Goal: Information Seeking & Learning: Learn about a topic

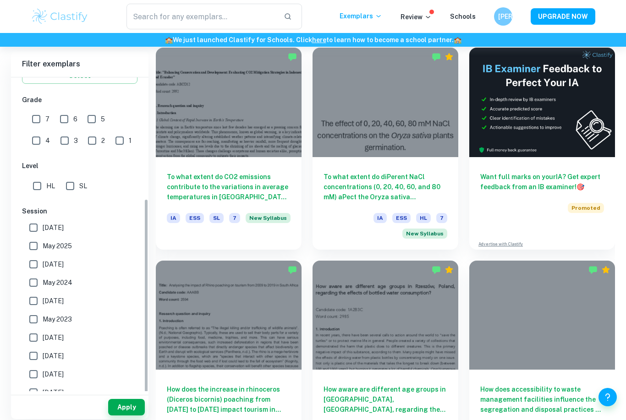
scroll to position [187, 0]
click at [38, 228] on input "May 2026" at bounding box center [33, 228] width 18 height 18
click at [130, 416] on button "Apply" at bounding box center [126, 407] width 37 height 17
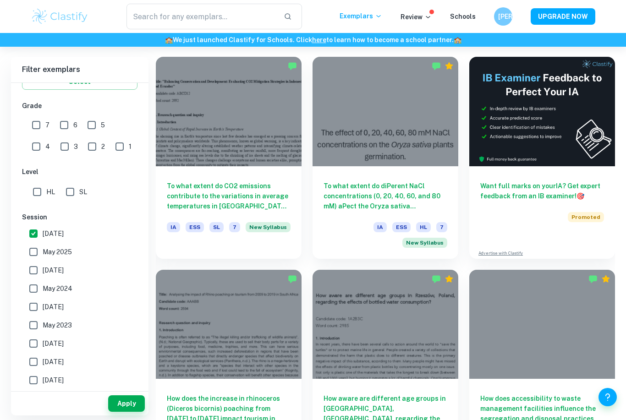
click at [36, 236] on input "May 2026" at bounding box center [33, 234] width 18 height 18
click at [33, 239] on input "May 2026" at bounding box center [33, 234] width 18 height 18
checkbox input "true"
click at [32, 250] on input "May 2025" at bounding box center [33, 252] width 18 height 18
checkbox input "true"
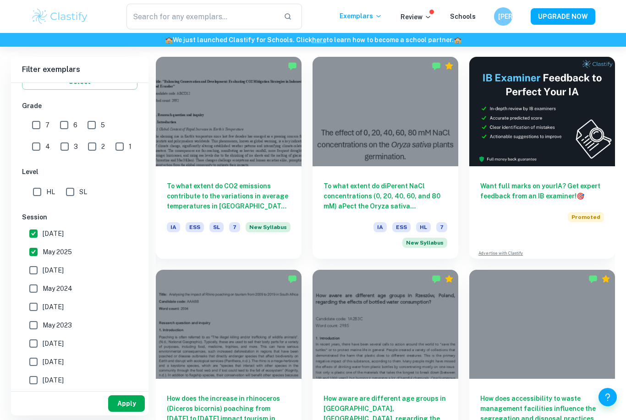
click at [123, 412] on button "Apply" at bounding box center [126, 404] width 37 height 17
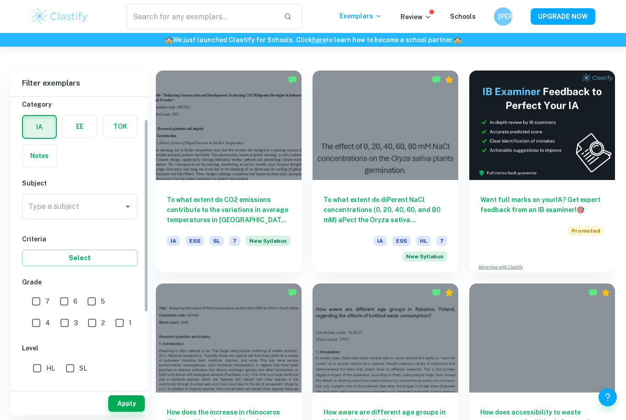
scroll to position [22, 0]
click at [37, 208] on div "Type a subject Type a subject" at bounding box center [80, 208] width 116 height 26
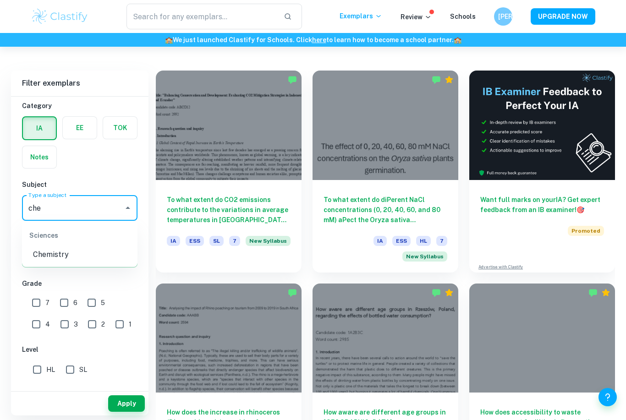
type input "chem"
click at [52, 259] on li "Chemistry" at bounding box center [80, 255] width 116 height 17
click at [118, 412] on button "Apply" at bounding box center [126, 404] width 37 height 17
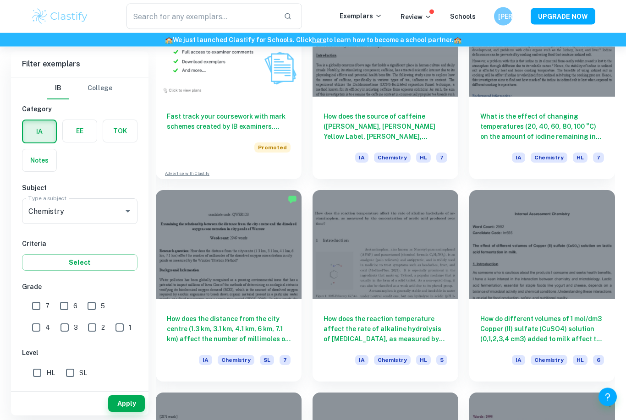
scroll to position [728, 0]
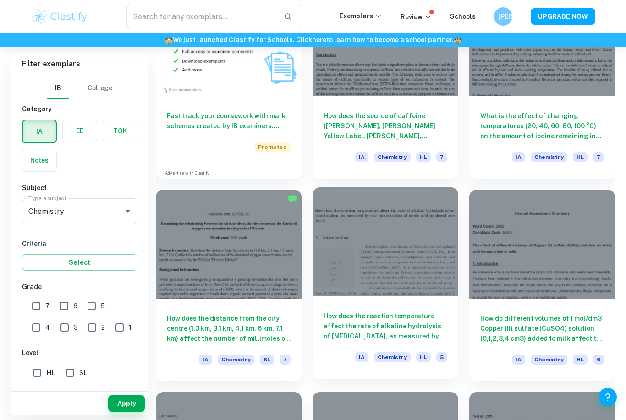
click at [402, 333] on h6 "How does the reaction temperature affect the rate of alkaline hydrolysis of ace…" at bounding box center [386, 326] width 124 height 30
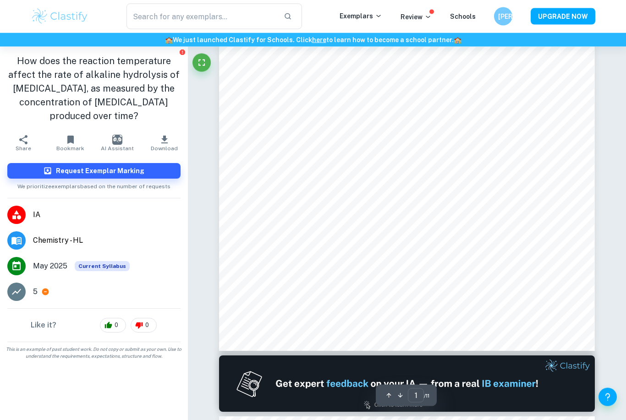
scroll to position [191, 0]
click at [42, 295] on icon at bounding box center [45, 292] width 8 height 8
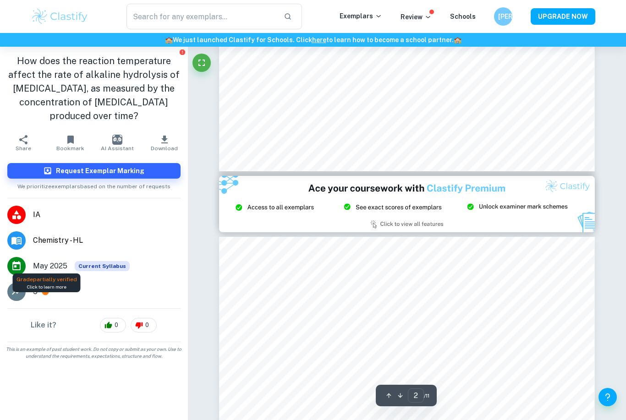
type input "3"
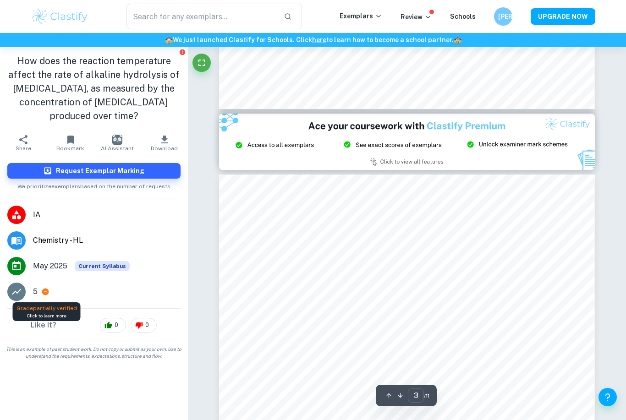
scroll to position [998, 0]
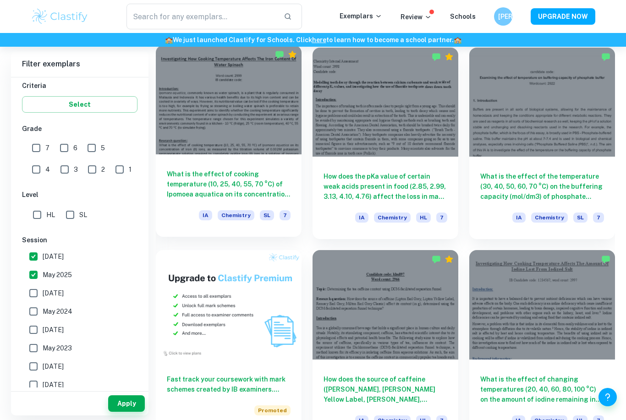
scroll to position [461, 0]
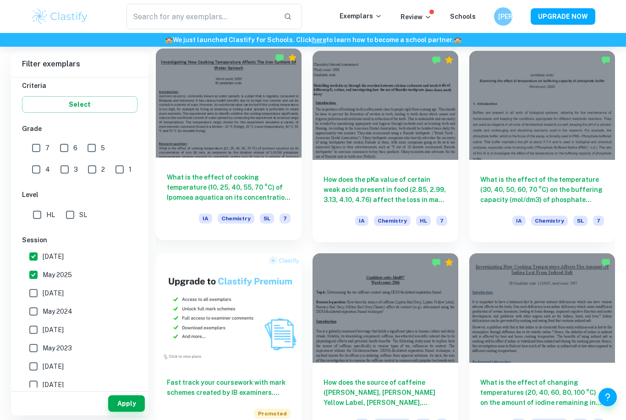
click at [252, 181] on h6 "What is the effect of cooking temperature (10, 25, 40, 55, 70 °C) of Ipomoea aq…" at bounding box center [229, 187] width 124 height 30
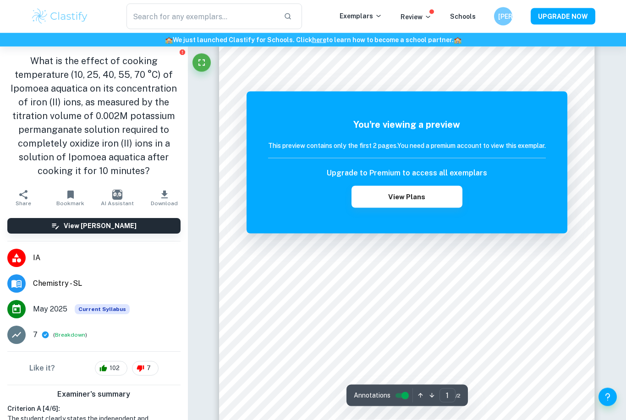
scroll to position [65, 0]
click at [204, 59] on icon "Fullscreen" at bounding box center [201, 62] width 11 height 11
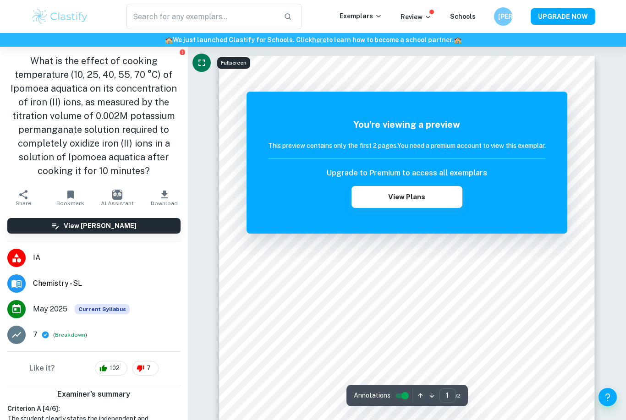
click at [204, 56] on button "Fullscreen" at bounding box center [202, 63] width 18 height 18
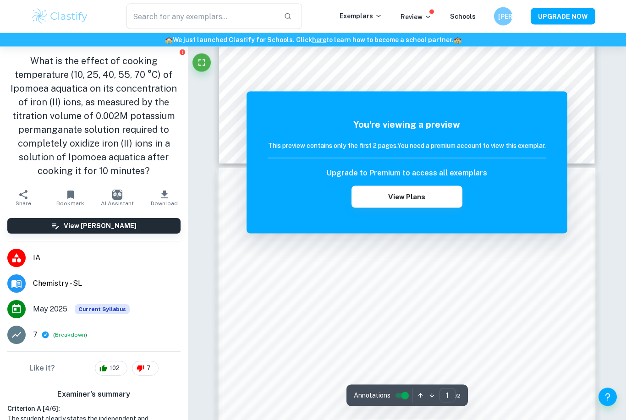
scroll to position [386, 0]
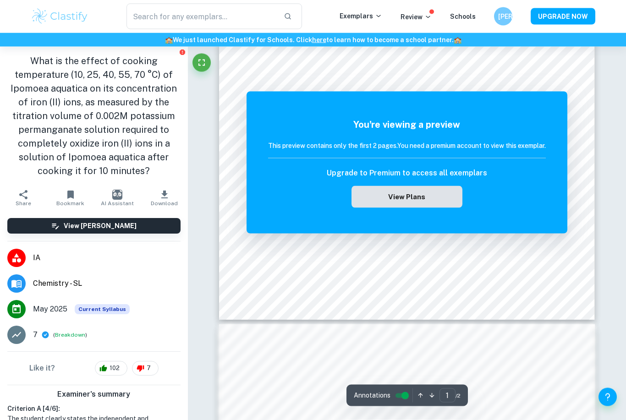
click at [441, 186] on button "View Plans" at bounding box center [407, 197] width 111 height 22
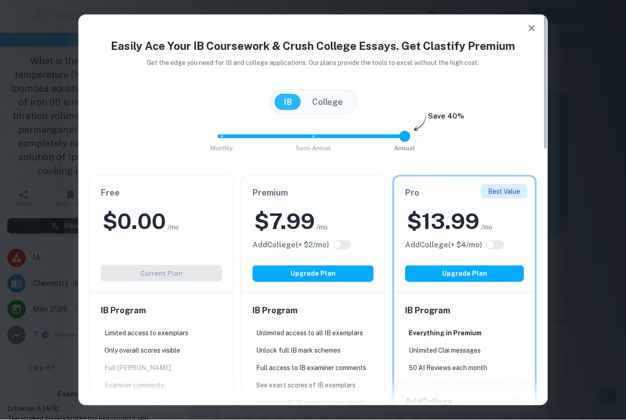
click at [441, 186] on div "Best Value Pro $ 13.99 /mo Add College (+ $ 4 /mo) Upgrade Plan" at bounding box center [464, 235] width 141 height 116
click at [438, 194] on h6 "Pro" at bounding box center [464, 193] width 119 height 13
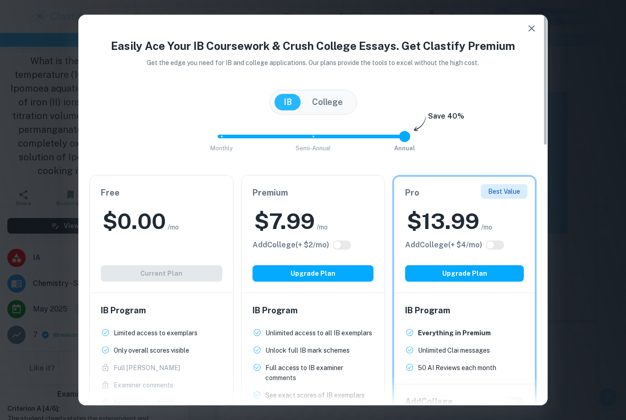
click at [213, 233] on div "$ 0.00 /mo" at bounding box center [161, 221] width 121 height 29
click at [334, 102] on button "College" at bounding box center [327, 102] width 49 height 17
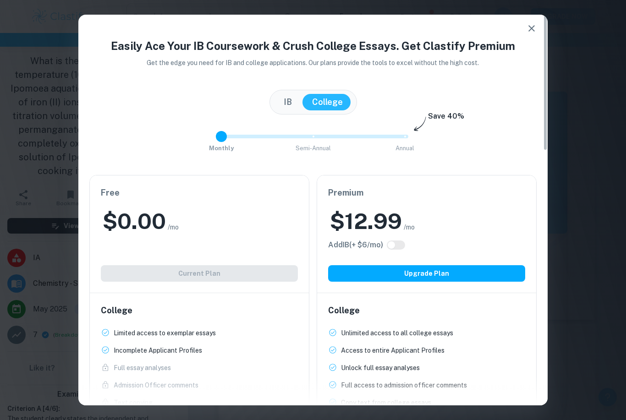
click at [289, 98] on button "IB" at bounding box center [288, 102] width 27 height 17
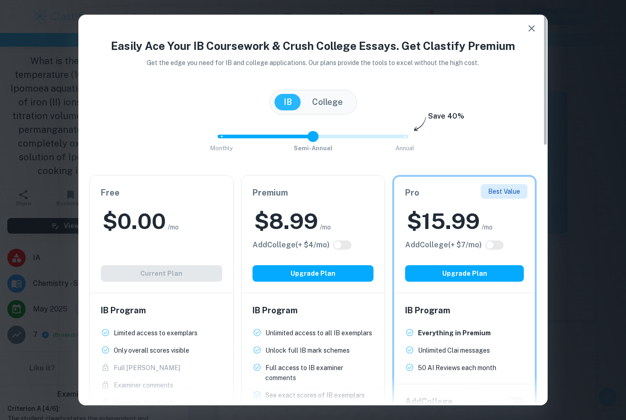
type input "2"
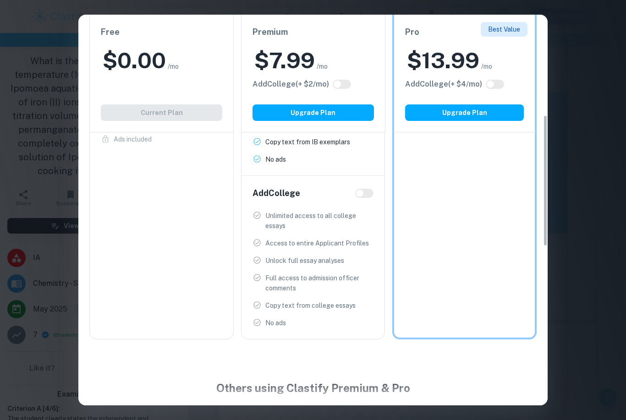
scroll to position [299, 0]
click at [365, 190] on input "checkbox" at bounding box center [360, 192] width 22 height 7
checkbox input "true"
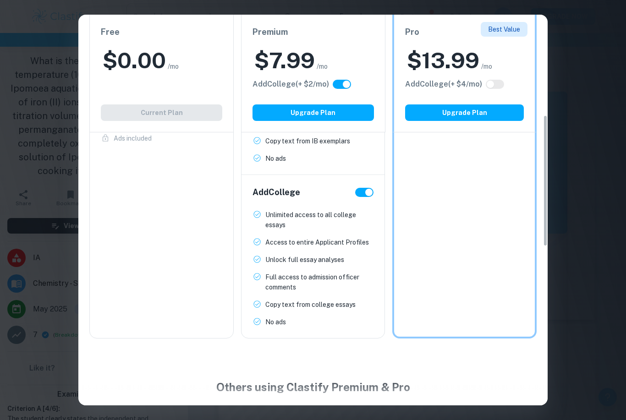
checkbox input "true"
click at [368, 192] on input "checkbox" at bounding box center [369, 192] width 22 height 7
checkbox input "false"
click at [371, 190] on input "checkbox" at bounding box center [360, 192] width 22 height 7
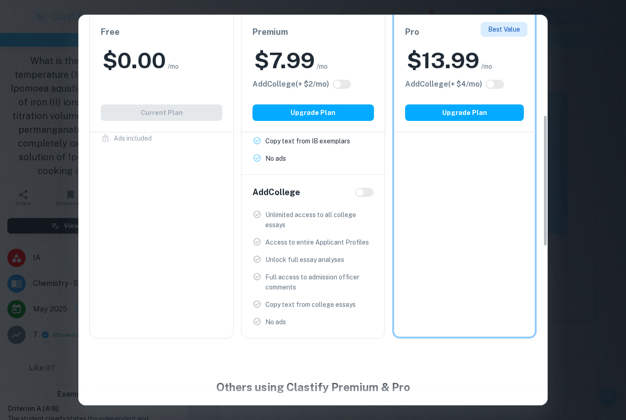
checkbox input "true"
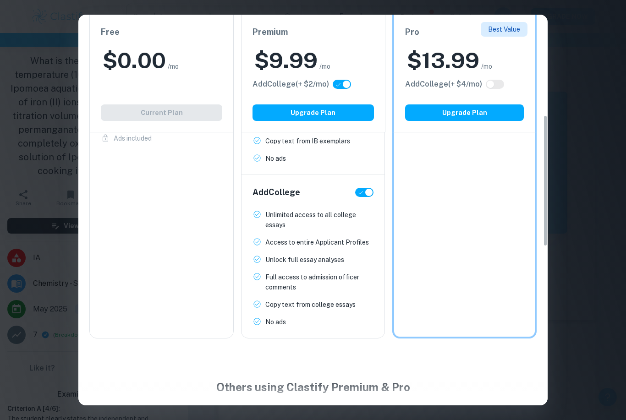
click at [372, 192] on input "checkbox" at bounding box center [369, 192] width 22 height 7
checkbox input "false"
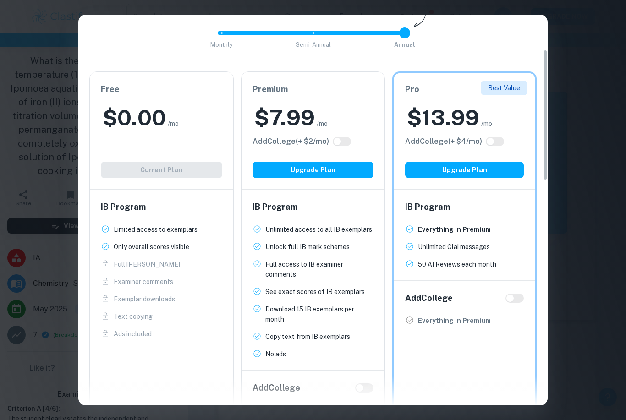
scroll to position [111, 0]
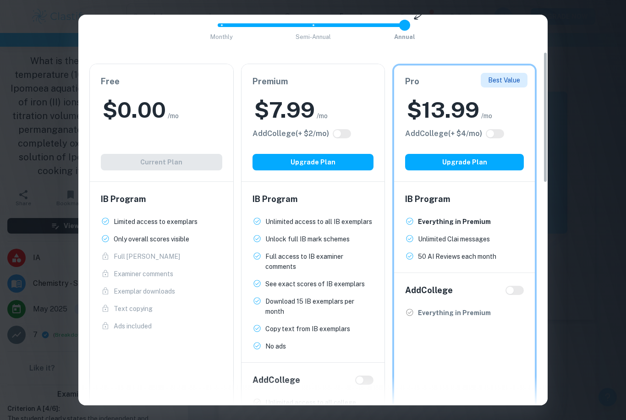
click at [515, 289] on input "checkbox" at bounding box center [510, 290] width 22 height 7
checkbox input "true"
click at [518, 287] on input "checkbox" at bounding box center [519, 290] width 22 height 7
checkbox input "false"
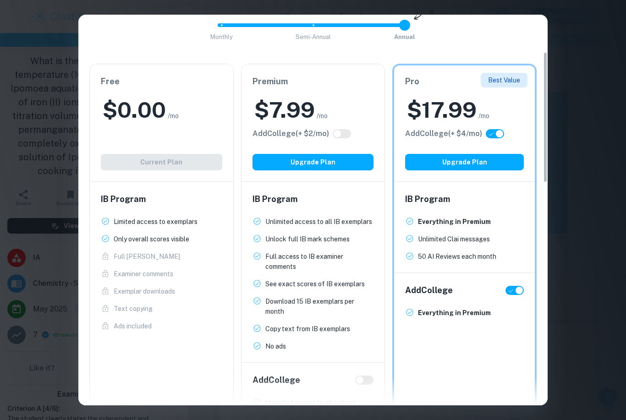
checkbox input "false"
click at [521, 288] on input "checkbox" at bounding box center [510, 290] width 22 height 7
checkbox input "true"
click at [522, 287] on input "checkbox" at bounding box center [519, 290] width 22 height 7
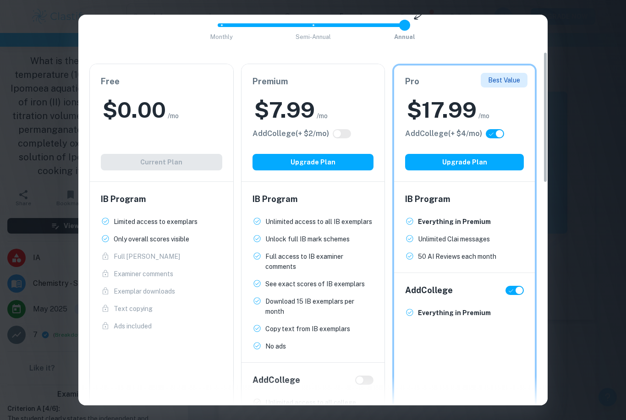
checkbox input "false"
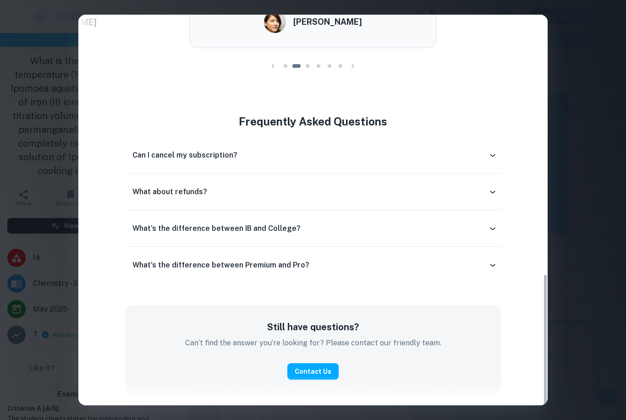
scroll to position [771, 0]
click at [312, 148] on div "Can I cancel my subscription?" at bounding box center [312, 155] width 375 height 22
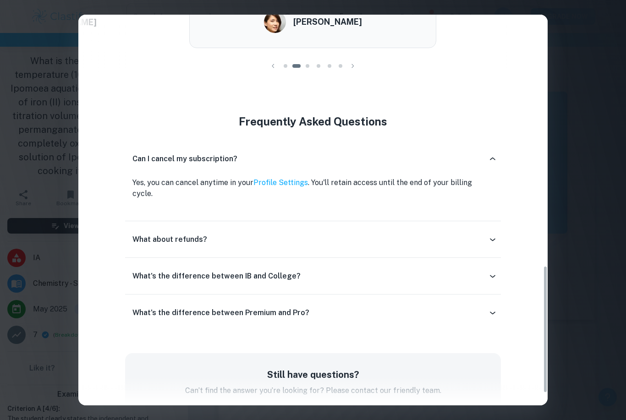
click at [488, 159] on div "Can I cancel my subscription?" at bounding box center [310, 159] width 355 height 11
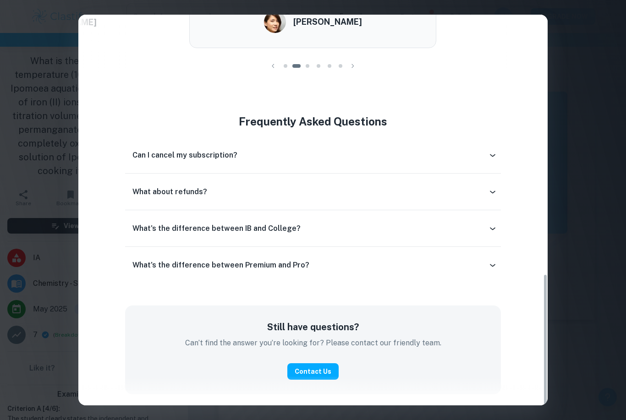
click at [348, 238] on div "What's the difference between IB and College?" at bounding box center [312, 229] width 375 height 22
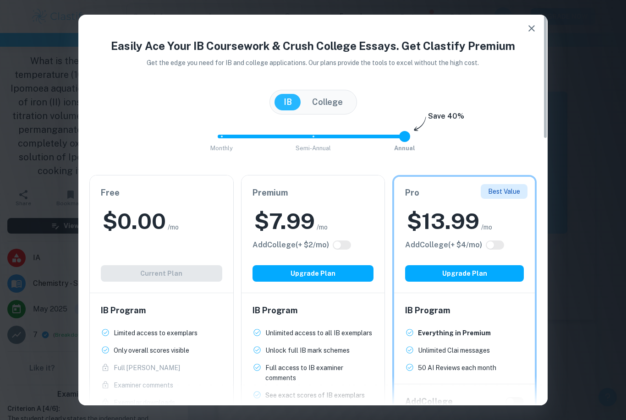
scroll to position [0, 0]
click at [534, 28] on icon "button" at bounding box center [531, 28] width 11 height 11
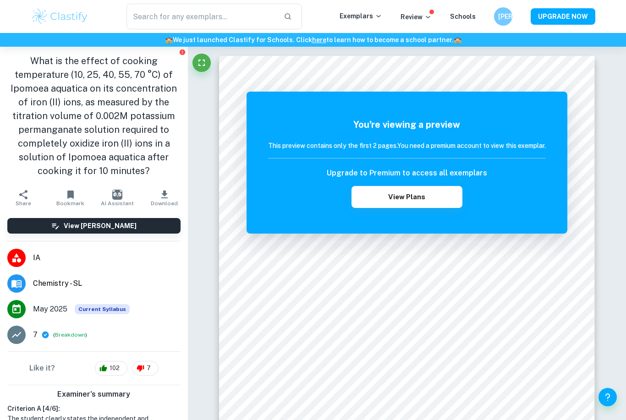
click at [169, 196] on icon "button" at bounding box center [164, 194] width 11 height 11
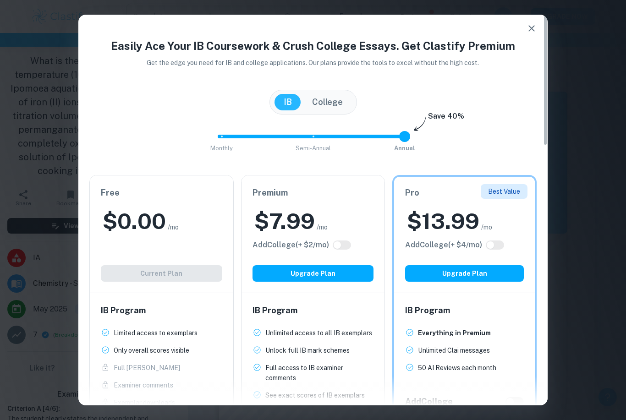
click at [528, 27] on icon "button" at bounding box center [531, 28] width 11 height 11
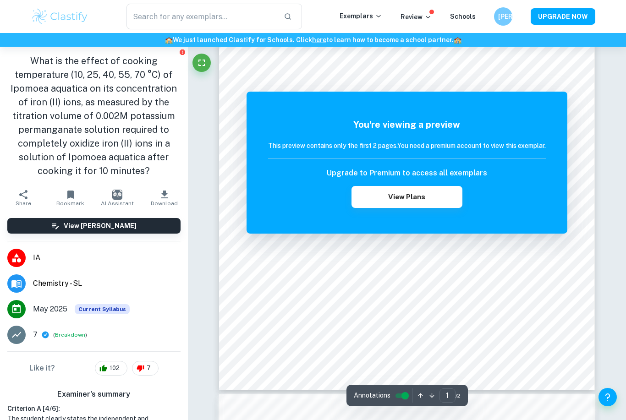
scroll to position [17, 0]
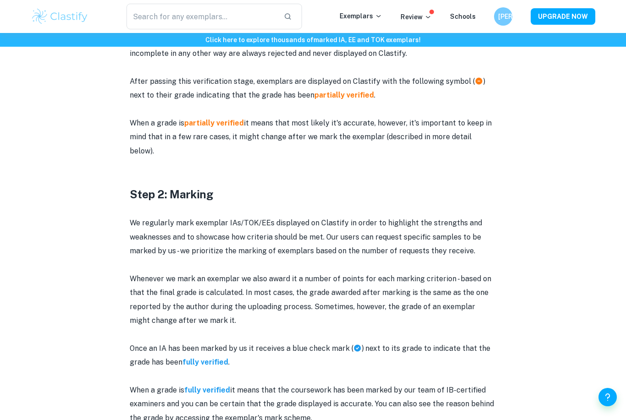
scroll to position [743, 0]
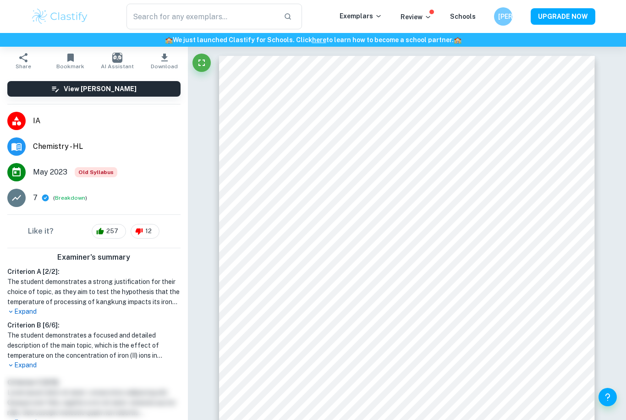
scroll to position [138, 0]
